Goal: Navigation & Orientation: Find specific page/section

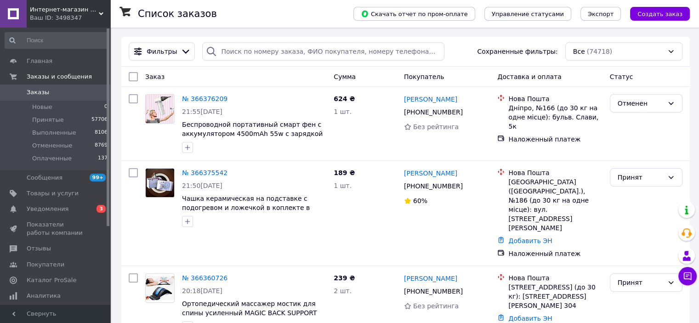
click at [107, 7] on div "Интернет-магазин "KRISTALL" Ваш ID: 3498347" at bounding box center [69, 14] width 84 height 28
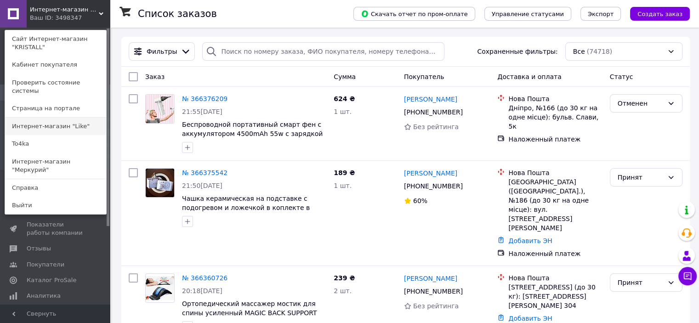
click at [57, 118] on link "Интернет-магазин "Like"" at bounding box center [55, 126] width 101 height 17
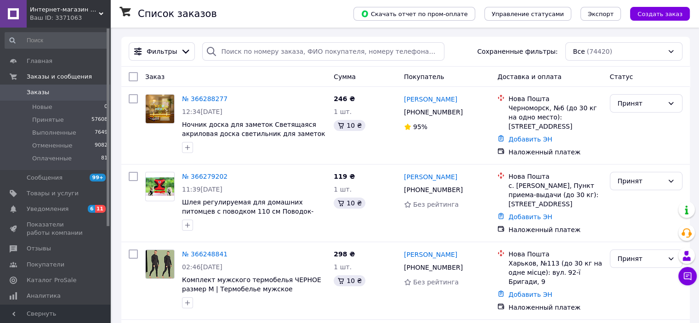
click at [99, 7] on div "Интернет-магазин "Like" Ваш ID: 3371063" at bounding box center [69, 14] width 84 height 28
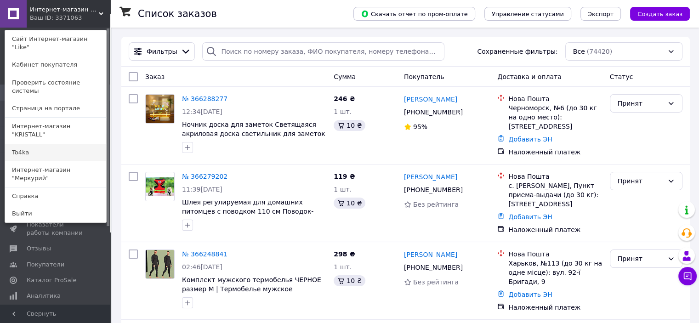
click at [55, 144] on link "To4ka" at bounding box center [55, 152] width 101 height 17
